Goal: Task Accomplishment & Management: Manage account settings

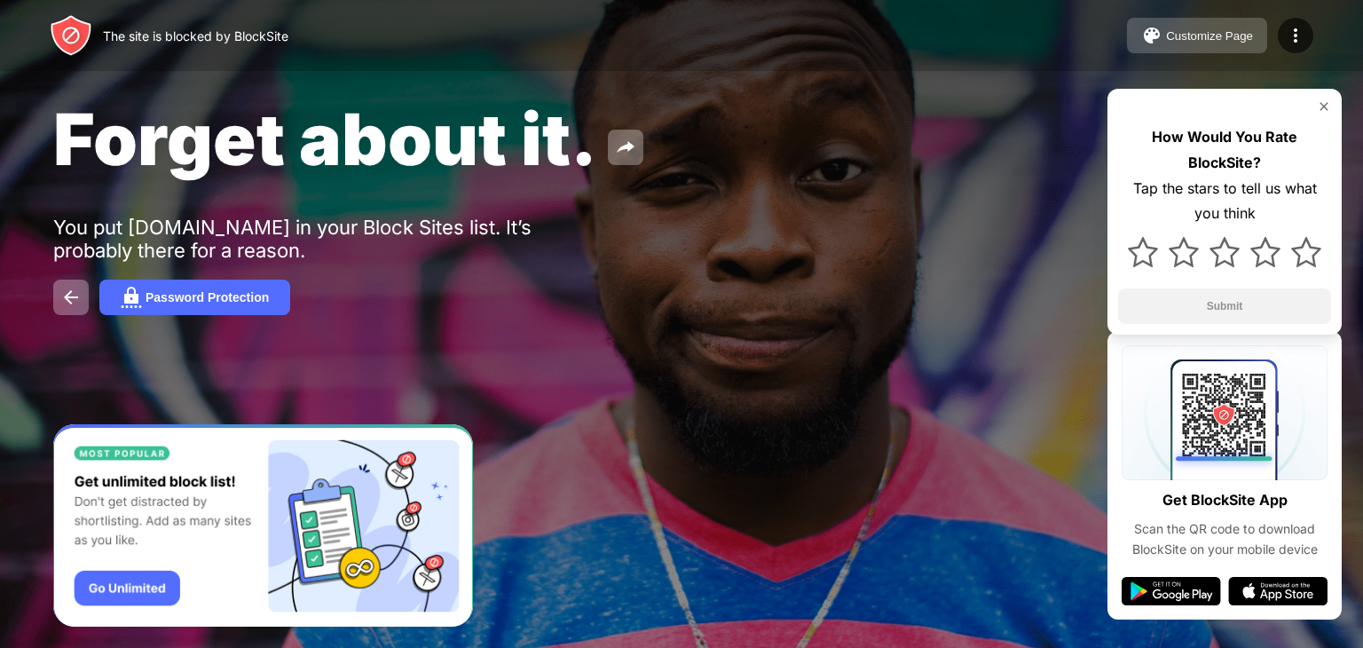
click at [1178, 42] on div "Customize Page" at bounding box center [1209, 35] width 87 height 13
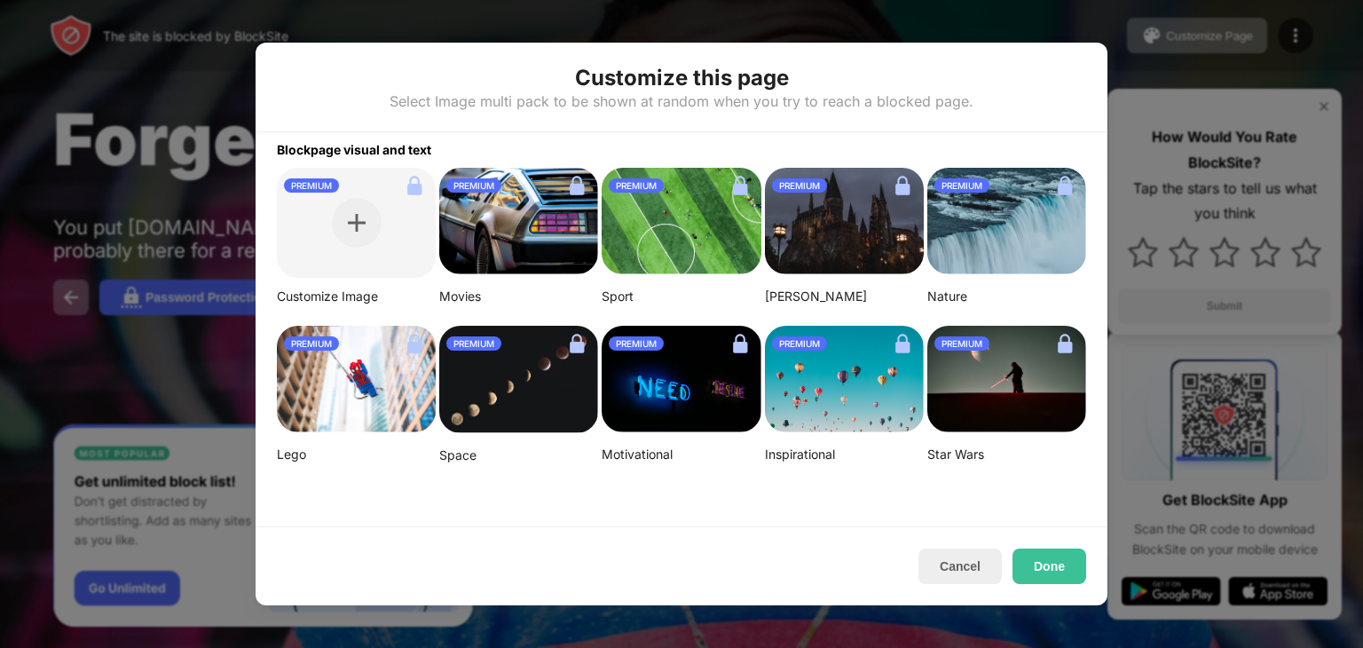
click at [1123, 6] on div at bounding box center [681, 324] width 1363 height 648
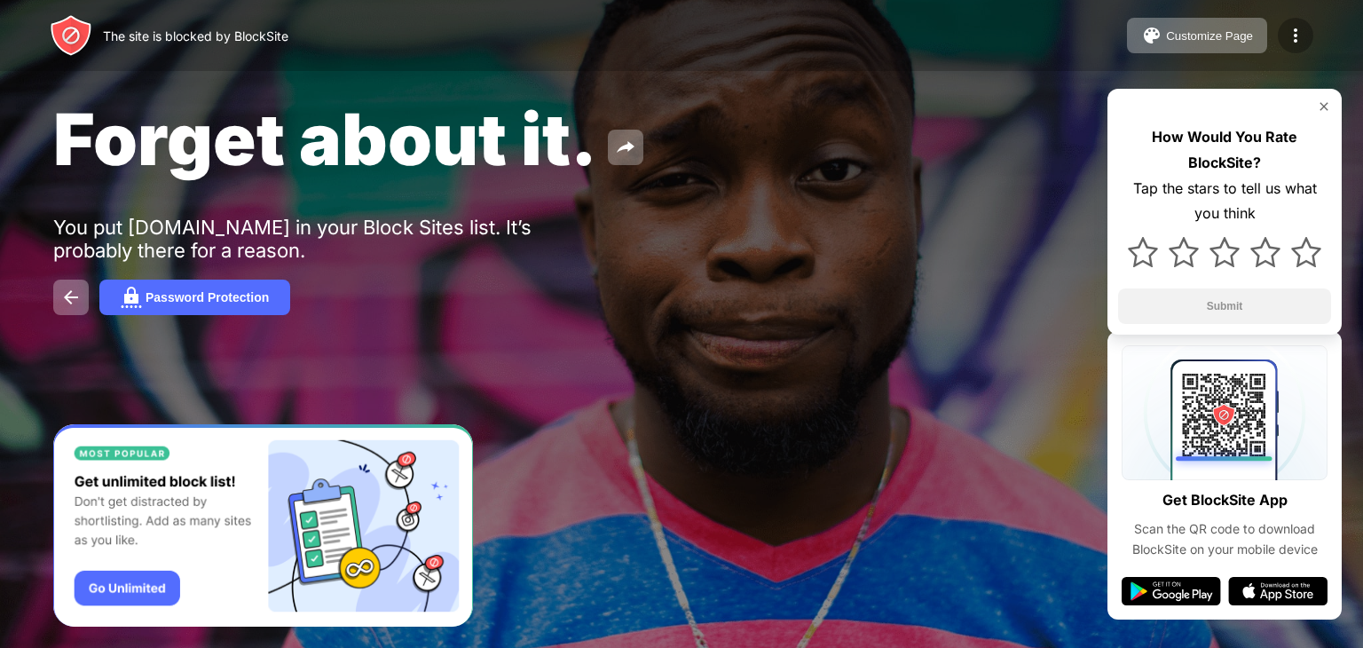
click at [1287, 31] on img at bounding box center [1294, 35] width 21 height 21
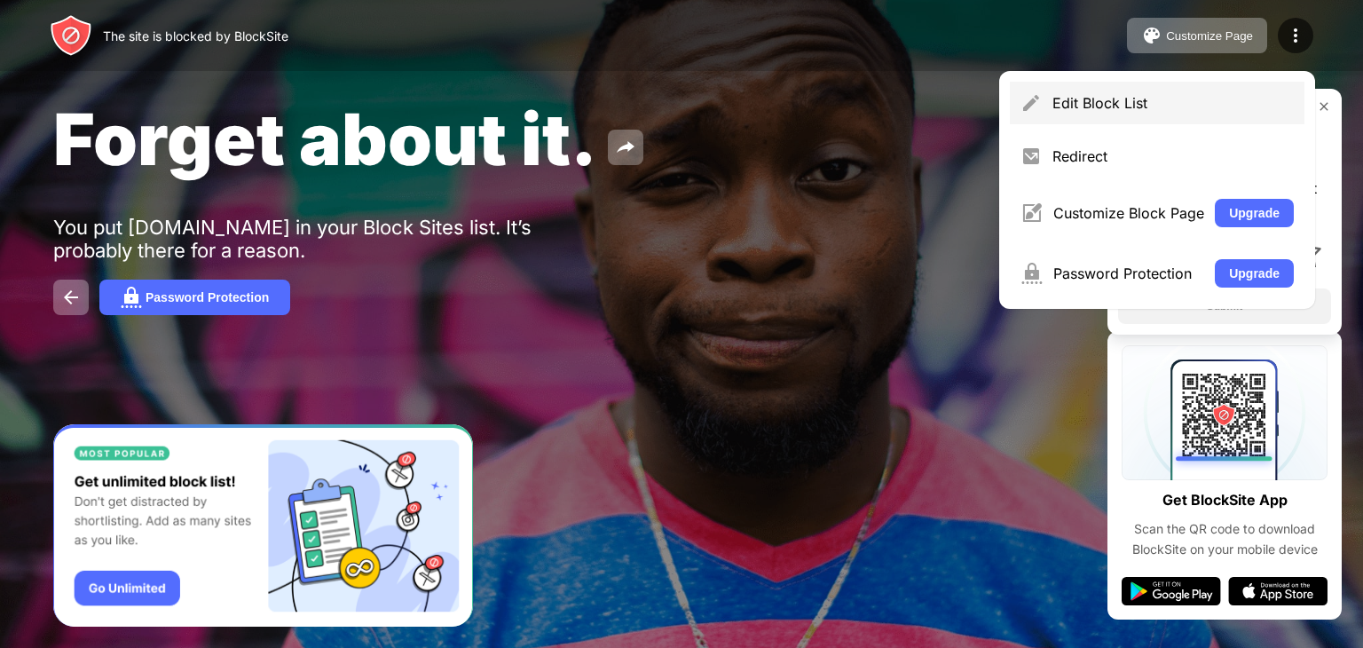
click at [1167, 85] on div "Edit Block List" at bounding box center [1156, 103] width 295 height 43
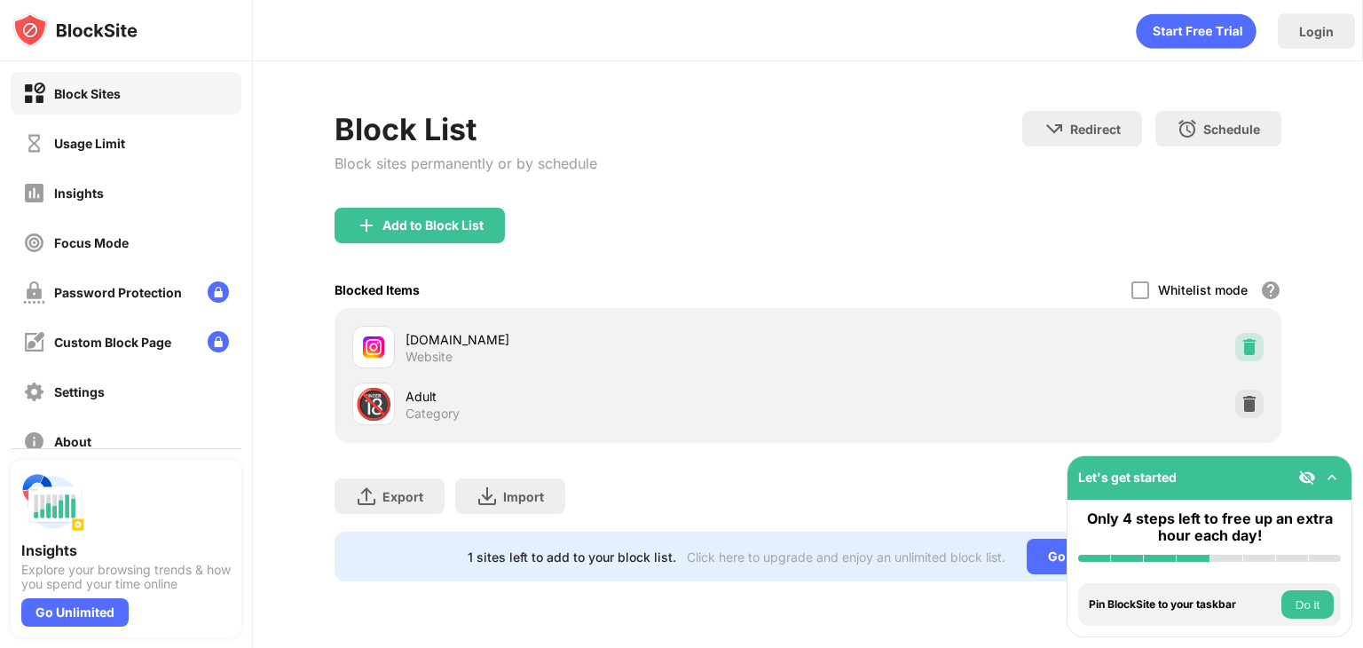
click at [1250, 338] on img at bounding box center [1249, 347] width 18 height 18
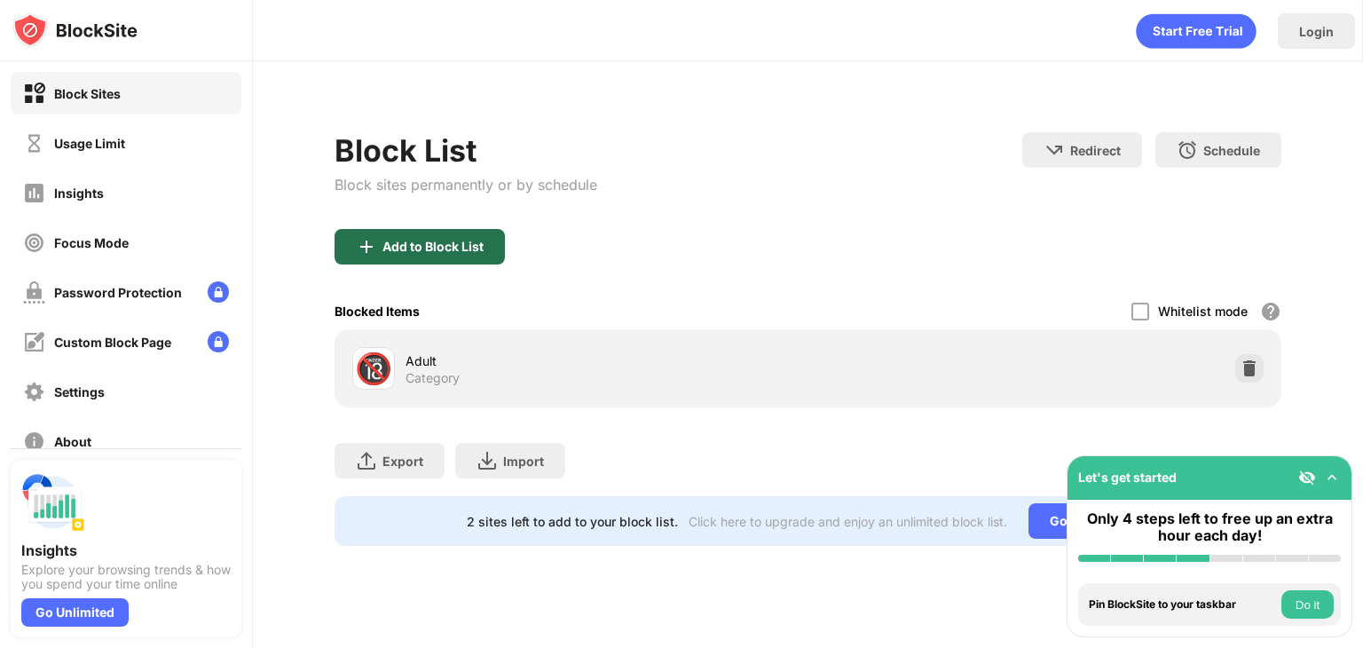
click at [459, 248] on div "Add to Block List" at bounding box center [432, 247] width 101 height 14
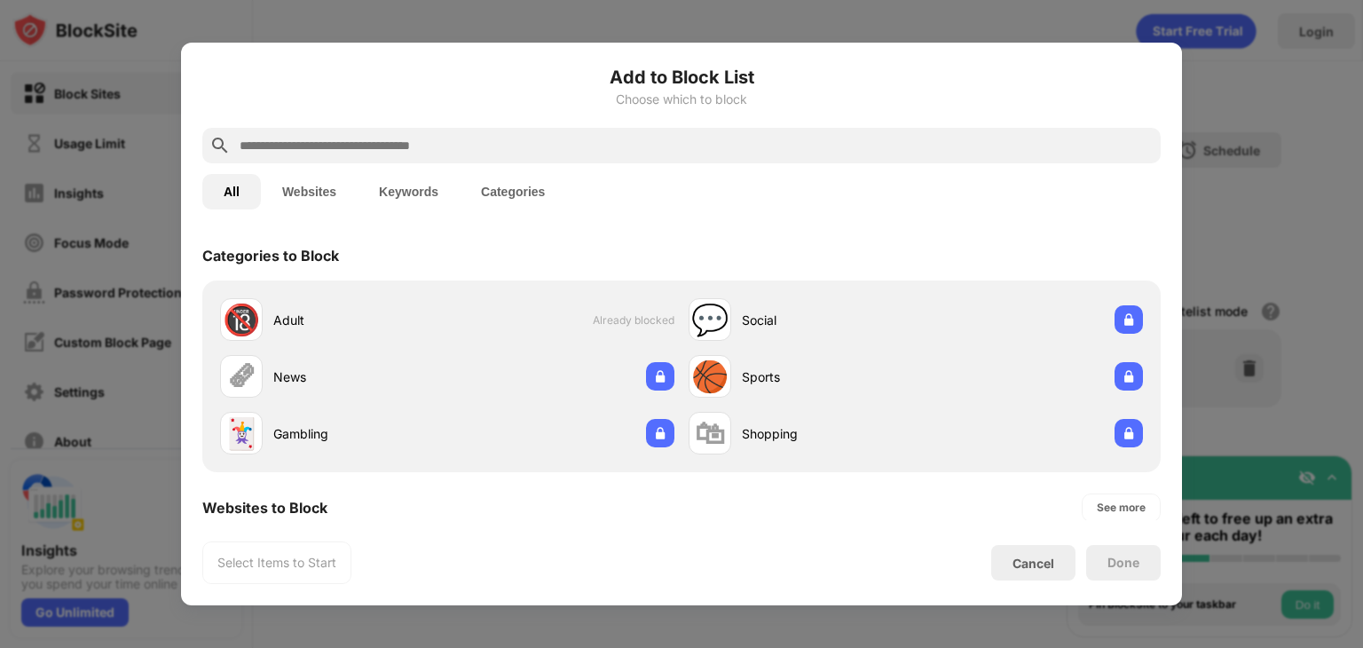
click at [497, 148] on input "text" at bounding box center [695, 145] width 915 height 21
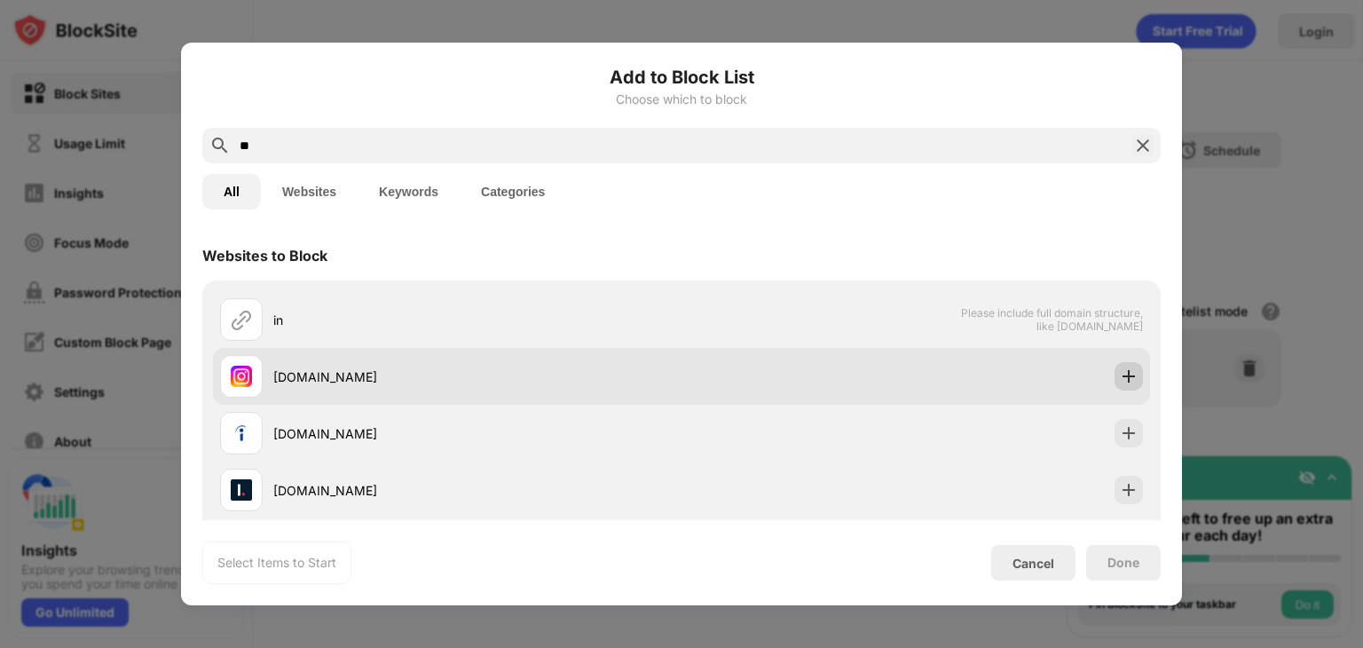
type input "**"
click at [1121, 381] on img at bounding box center [1128, 376] width 18 height 18
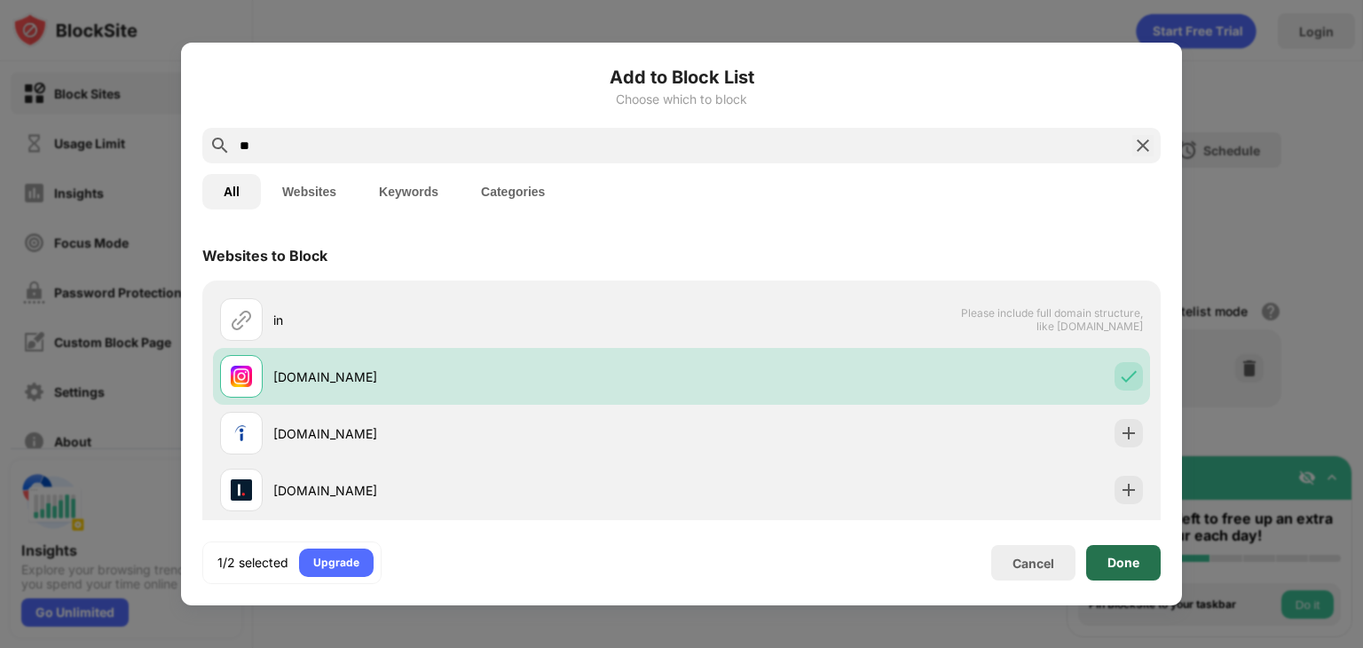
click at [1127, 557] on div "Done" at bounding box center [1123, 562] width 32 height 14
